Goal: Task Accomplishment & Management: Use online tool/utility

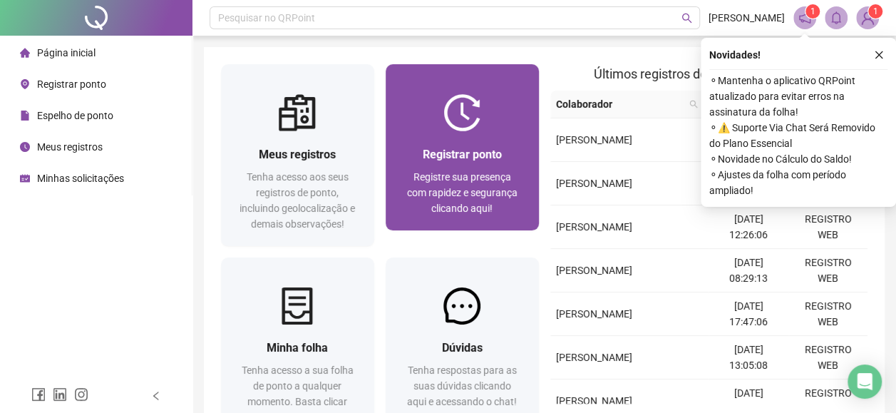
click at [477, 210] on span "Registre sua presença com rapidez e segurança clicando aqui!" at bounding box center [462, 192] width 110 height 43
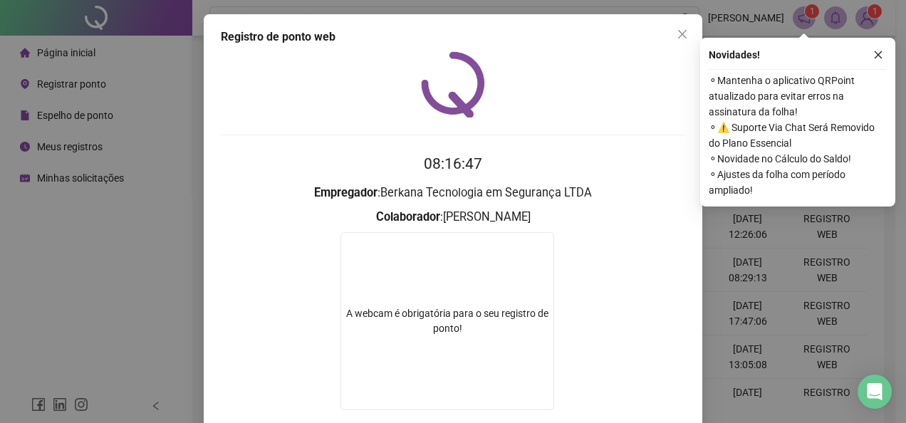
scroll to position [85, 0]
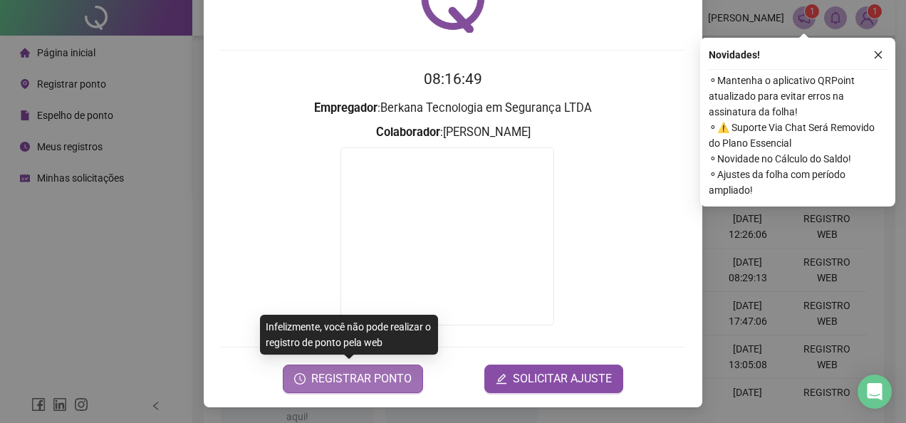
click at [372, 373] on span "REGISTRAR PONTO" at bounding box center [361, 378] width 100 height 17
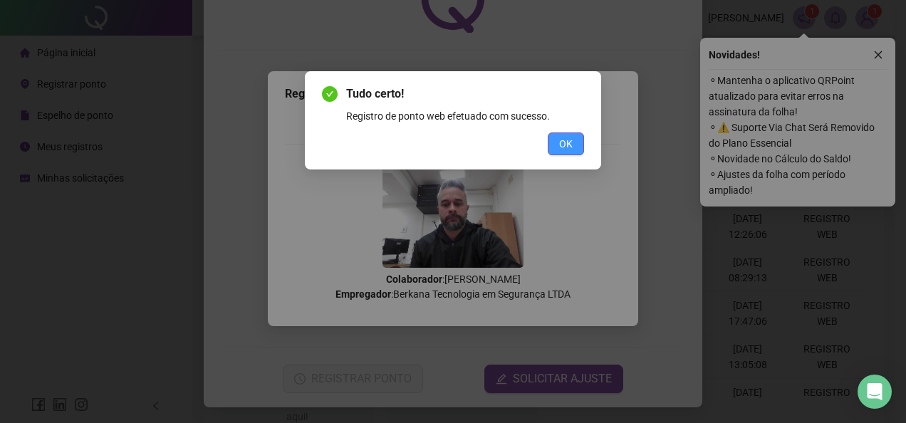
click at [564, 148] on span "OK" at bounding box center [566, 144] width 14 height 16
